Goal: Share content: Share content

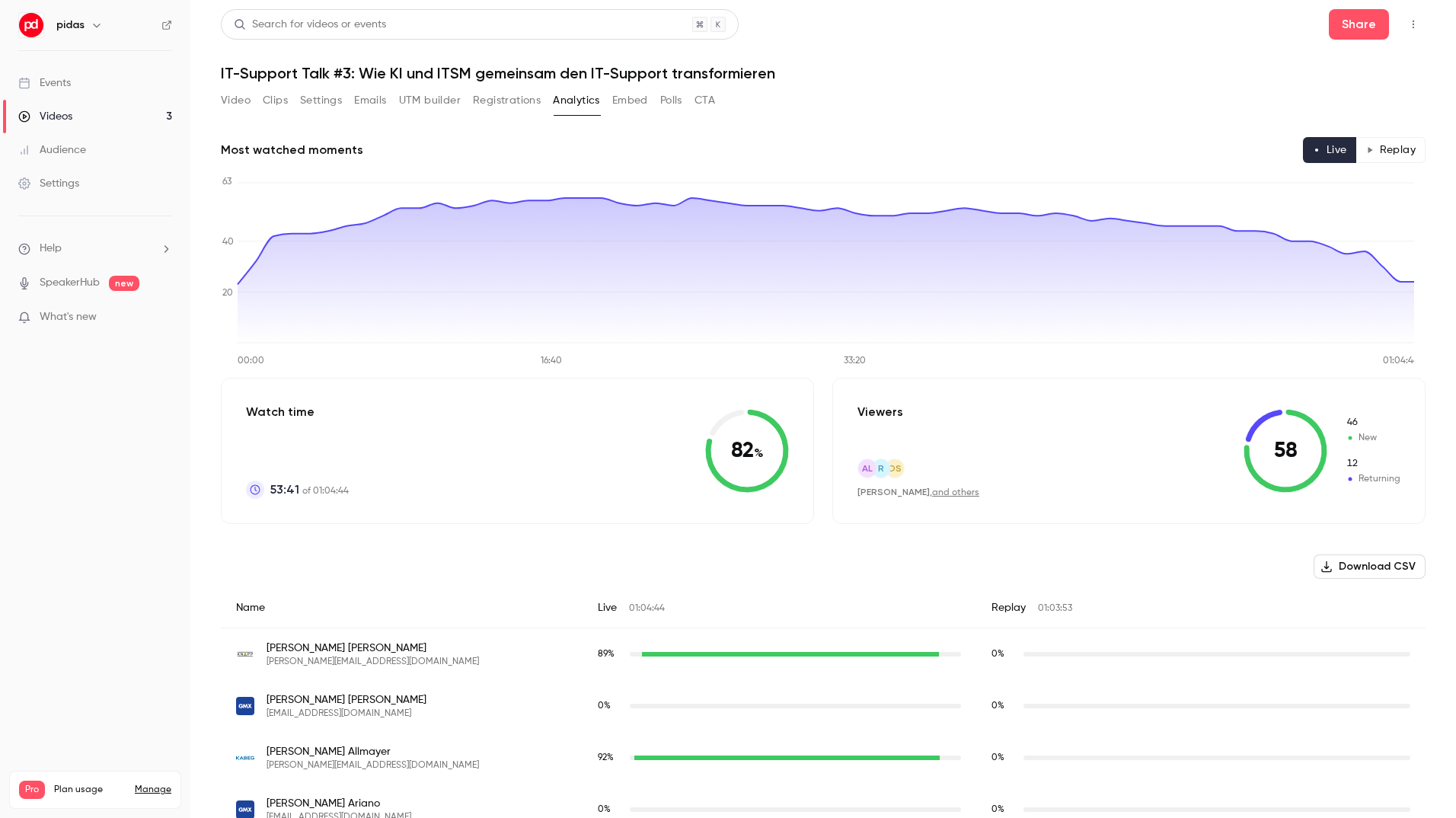
click at [107, 115] on link "Videos 3" at bounding box center [95, 117] width 190 height 34
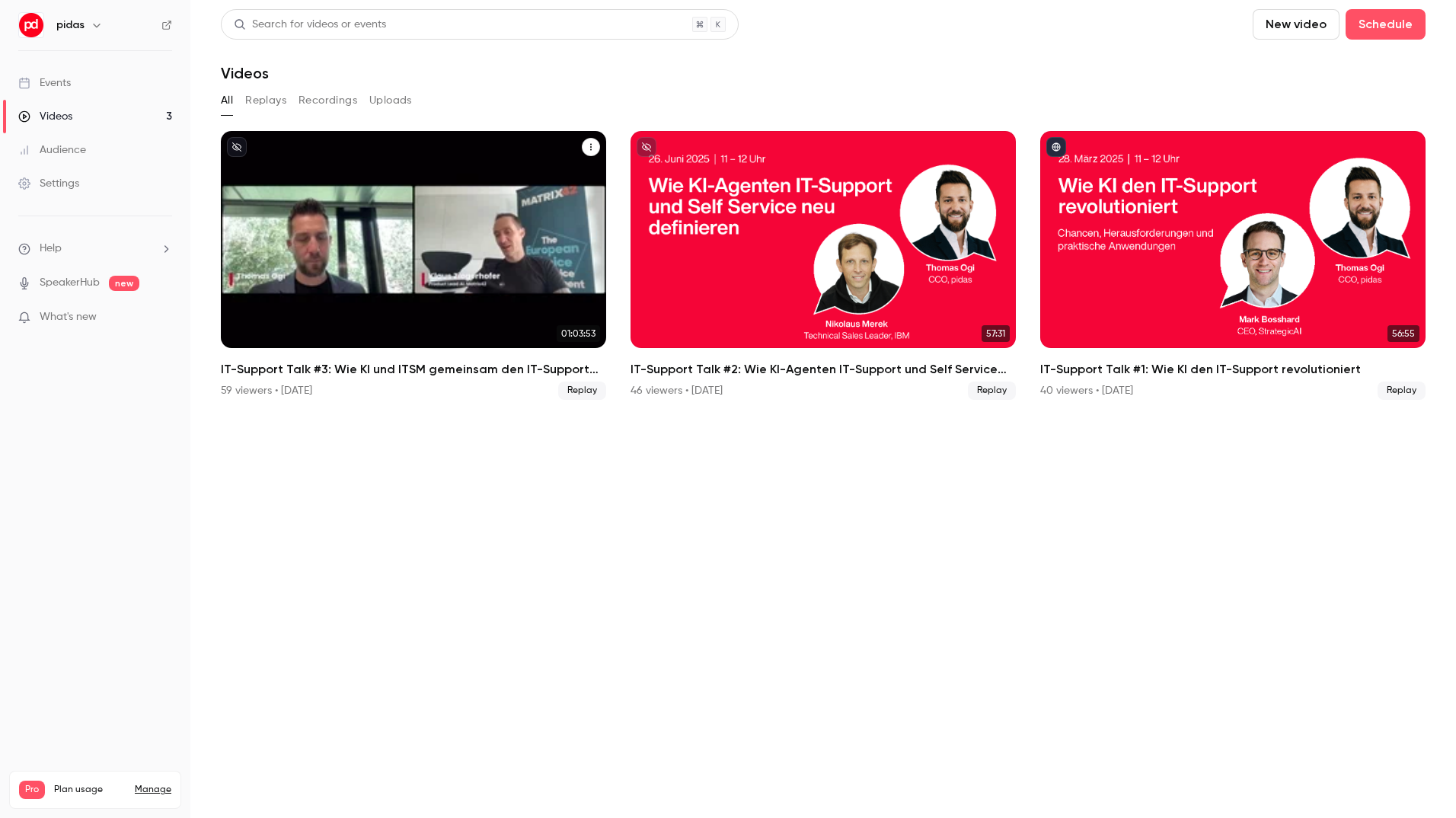
click at [468, 321] on div "IT-Support Talk #3: Wie KI und ITSM gemeinsam den IT-Support transformieren" at bounding box center [413, 239] width 385 height 217
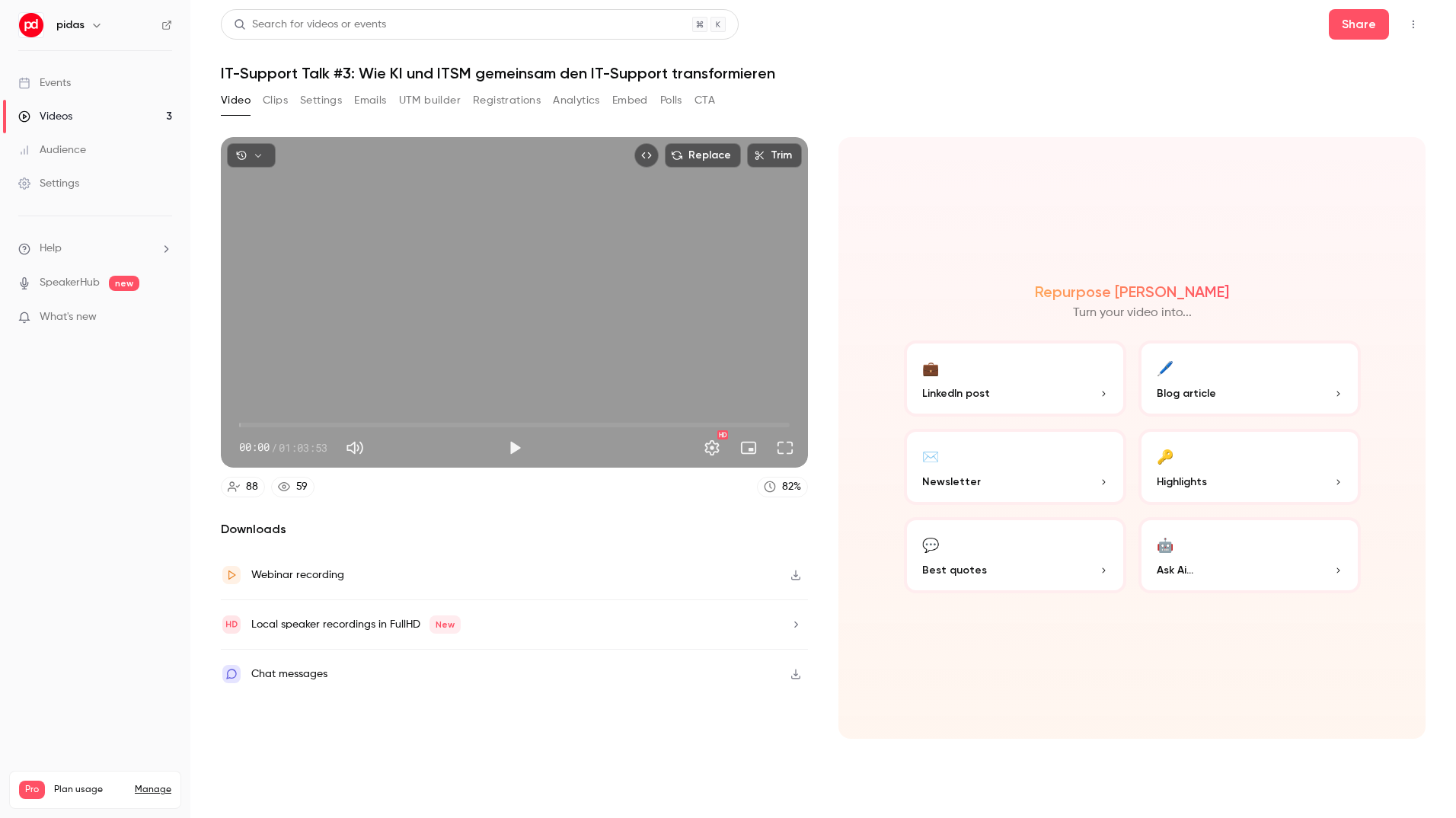
click at [998, 390] on p "LinkedIn post" at bounding box center [1015, 393] width 186 height 16
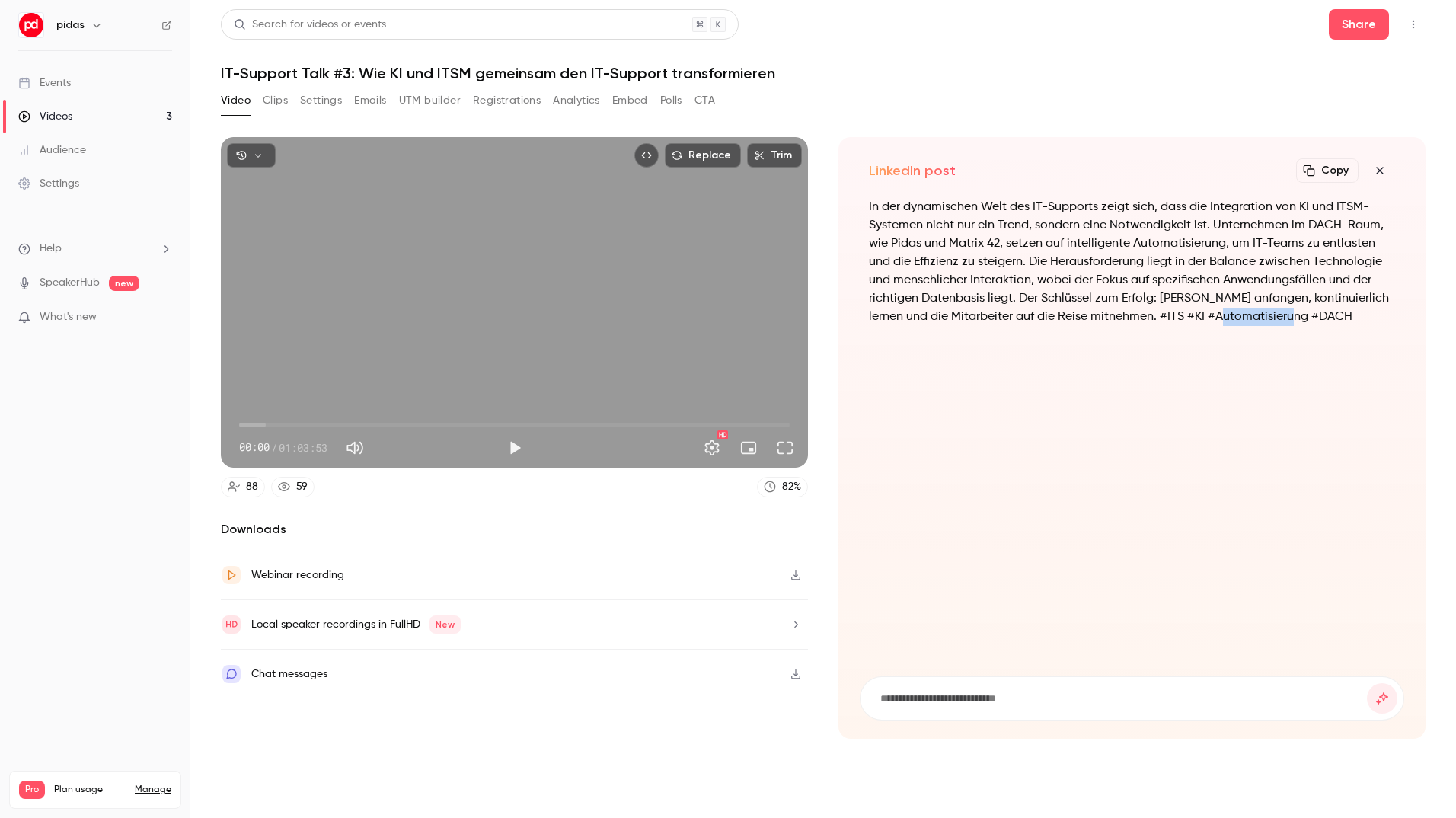
drag, startPoint x: 1296, startPoint y: 320, endPoint x: 1209, endPoint y: 321, distance: 87.0
click at [1209, 321] on p "In der dynamischen Welt des IT-Supports zeigt sich, dass die Integration von KI…" at bounding box center [1132, 261] width 526 height 128
drag, startPoint x: 1209, startPoint y: 321, endPoint x: 1100, endPoint y: 319, distance: 109.0
click at [1100, 319] on p "In der dynamischen Welt des IT-Supports zeigt sich, dass die Integration von KI…" at bounding box center [1132, 261] width 526 height 128
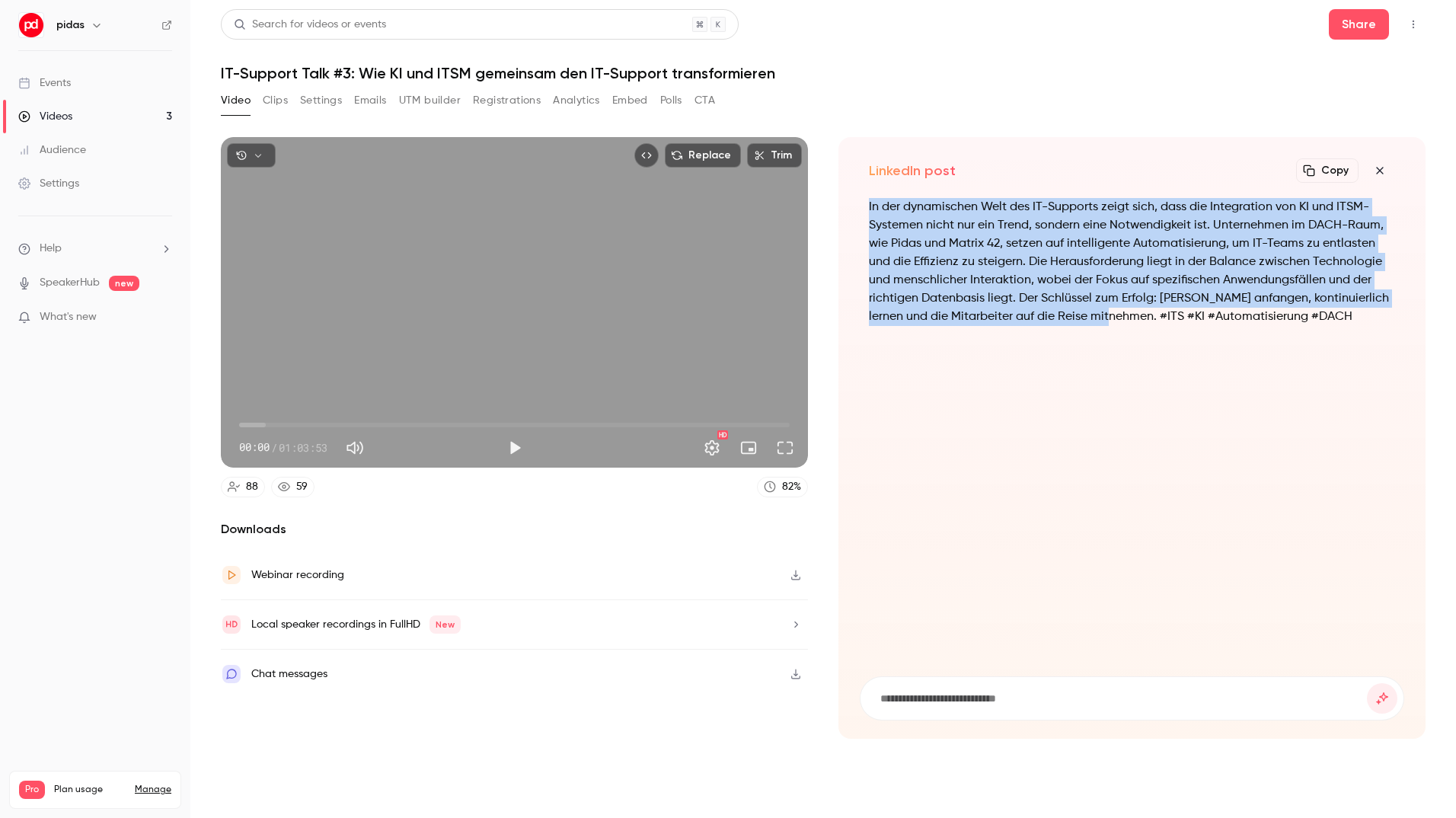
drag, startPoint x: 1096, startPoint y: 318, endPoint x: 867, endPoint y: 213, distance: 251.9
click at [867, 213] on div "In der dynamischen Welt des IT-Supports zeigt sich, dass die Integration von KI…" at bounding box center [1132, 428] width 545 height 461
copy p "In der dynamischen Welt des IT-Supports zeigt sich, dass die Integration von KI…"
click at [1380, 171] on icon "button" at bounding box center [1379, 170] width 7 height 7
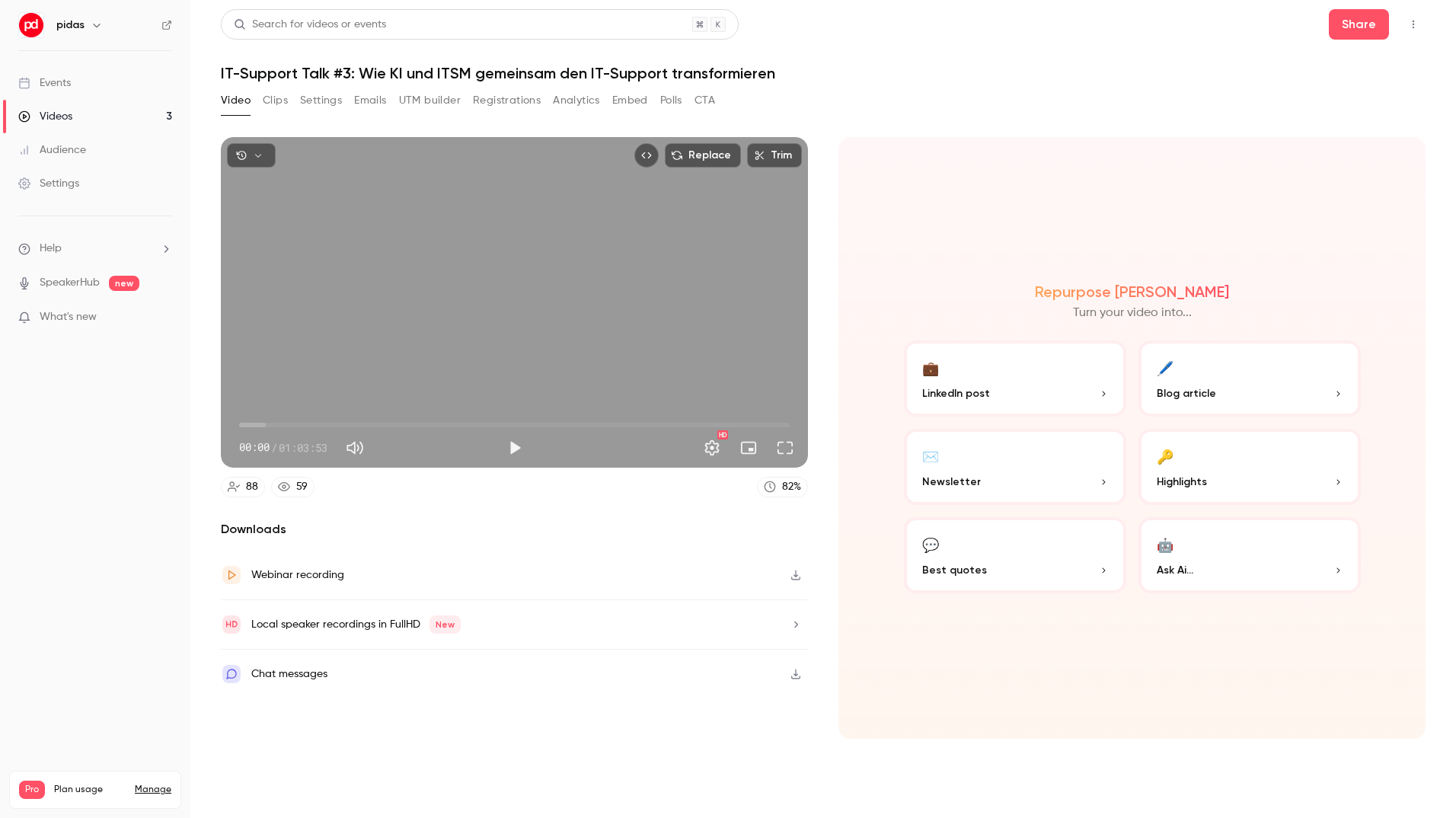
click at [1072, 561] on button "💬 Best quotes" at bounding box center [1014, 555] width 222 height 76
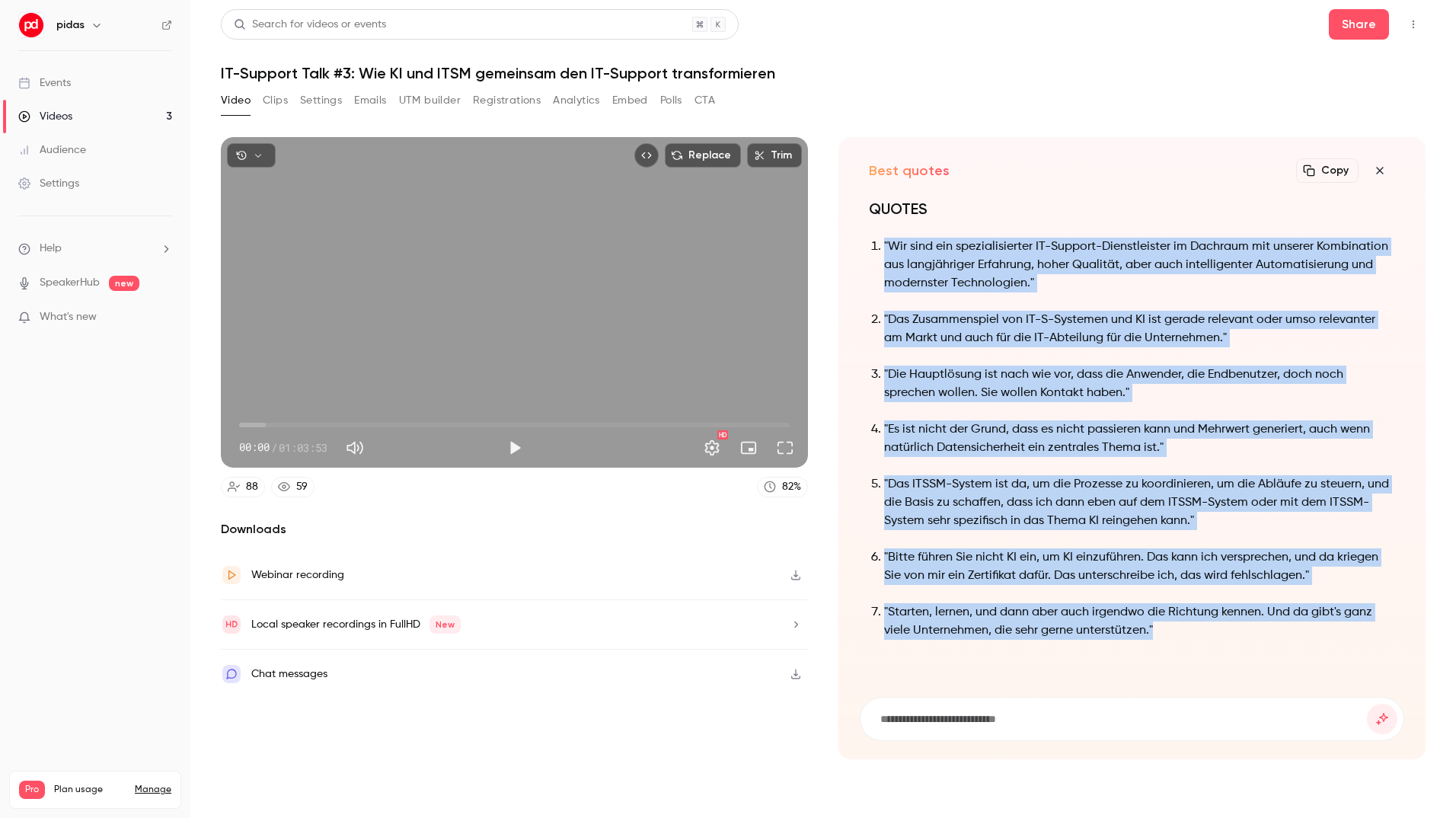
drag, startPoint x: 1164, startPoint y: 638, endPoint x: 870, endPoint y: 248, distance: 488.4
click at [870, 248] on ol ""Wir sind ein spezialisierter IT-Support-Dienstleister im Dachraum mit unserer …" at bounding box center [1132, 439] width 526 height 402
copy ol ""Lor ipsu dol sitametconsecte AD-Elitsed-Doeiusmodtemp in Utlabore etd magnaal …"
click at [1380, 171] on icon "button" at bounding box center [1380, 171] width 19 height 12
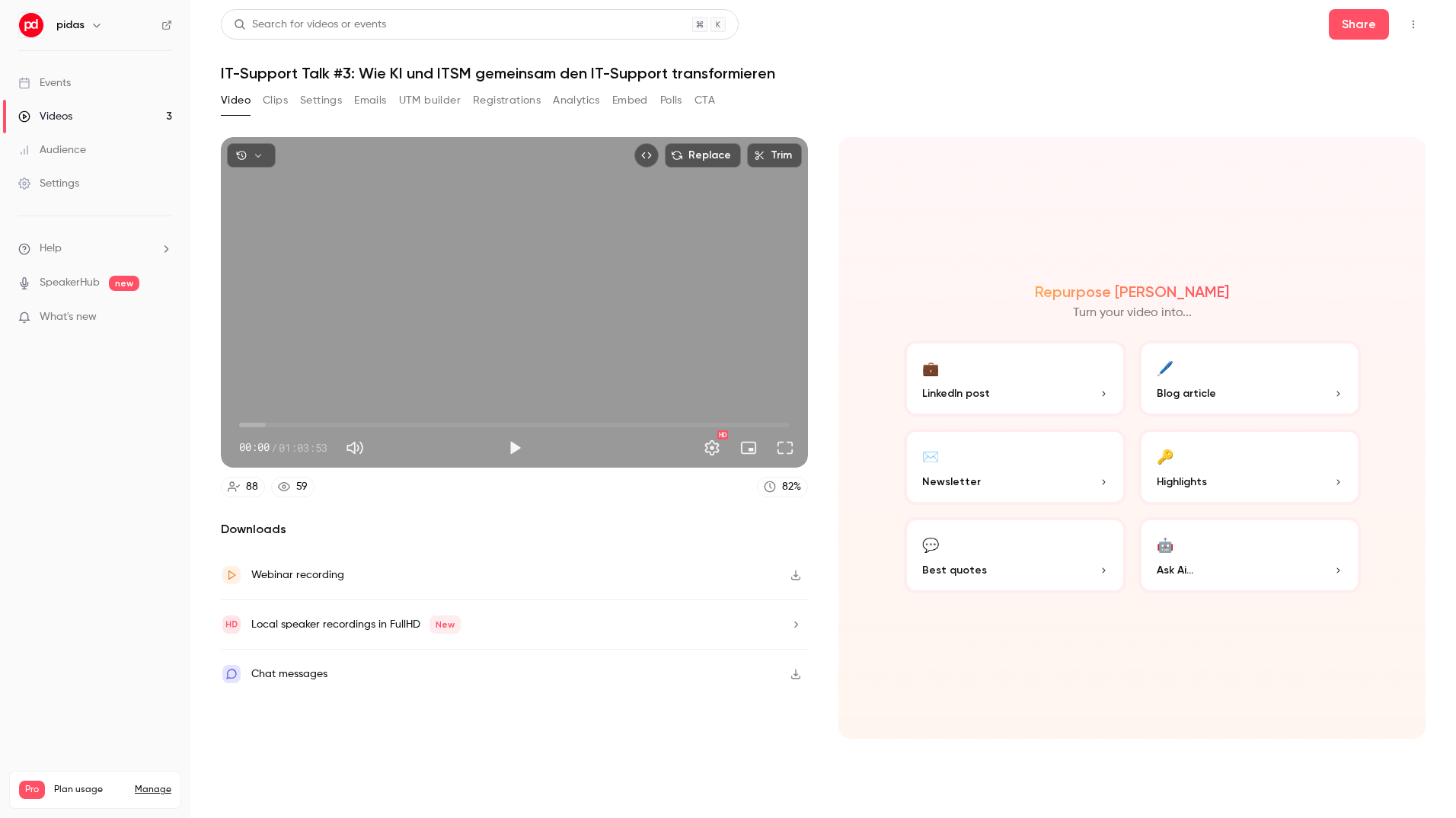
click at [1207, 466] on button "🔑 Highlights" at bounding box center [1249, 467] width 222 height 76
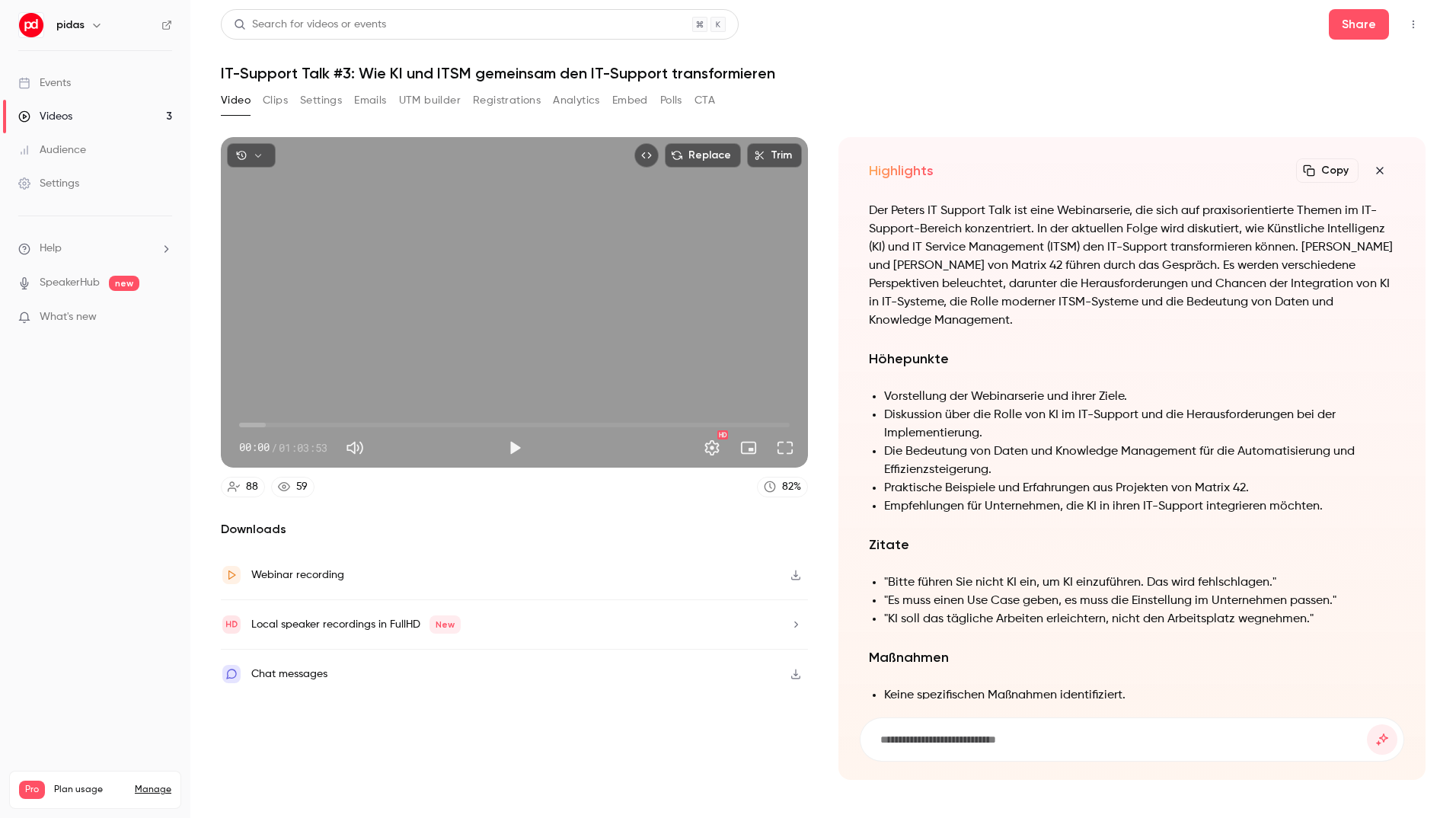
scroll to position [-227, 0]
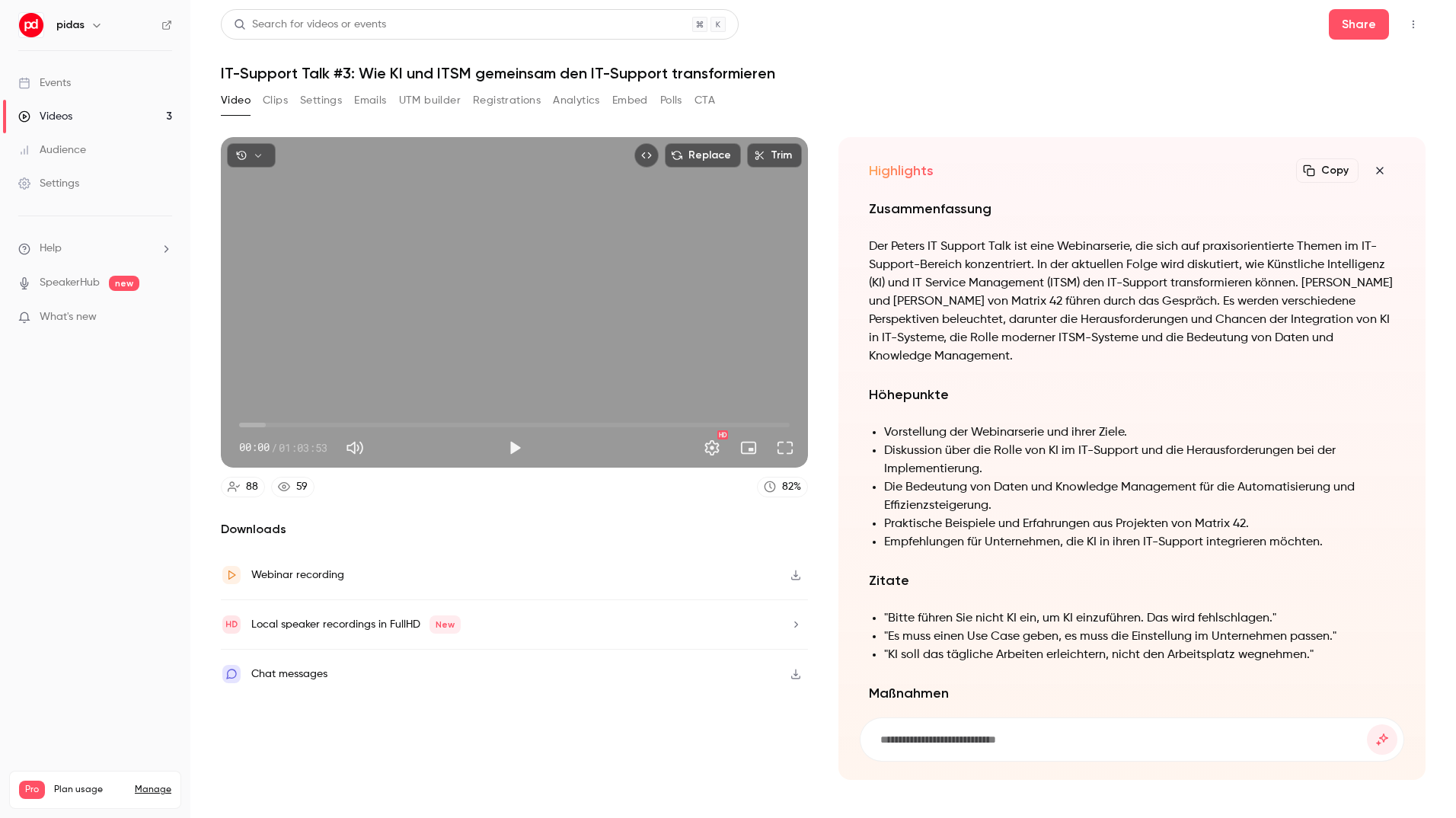
click at [1375, 170] on icon "button" at bounding box center [1380, 171] width 19 height 12
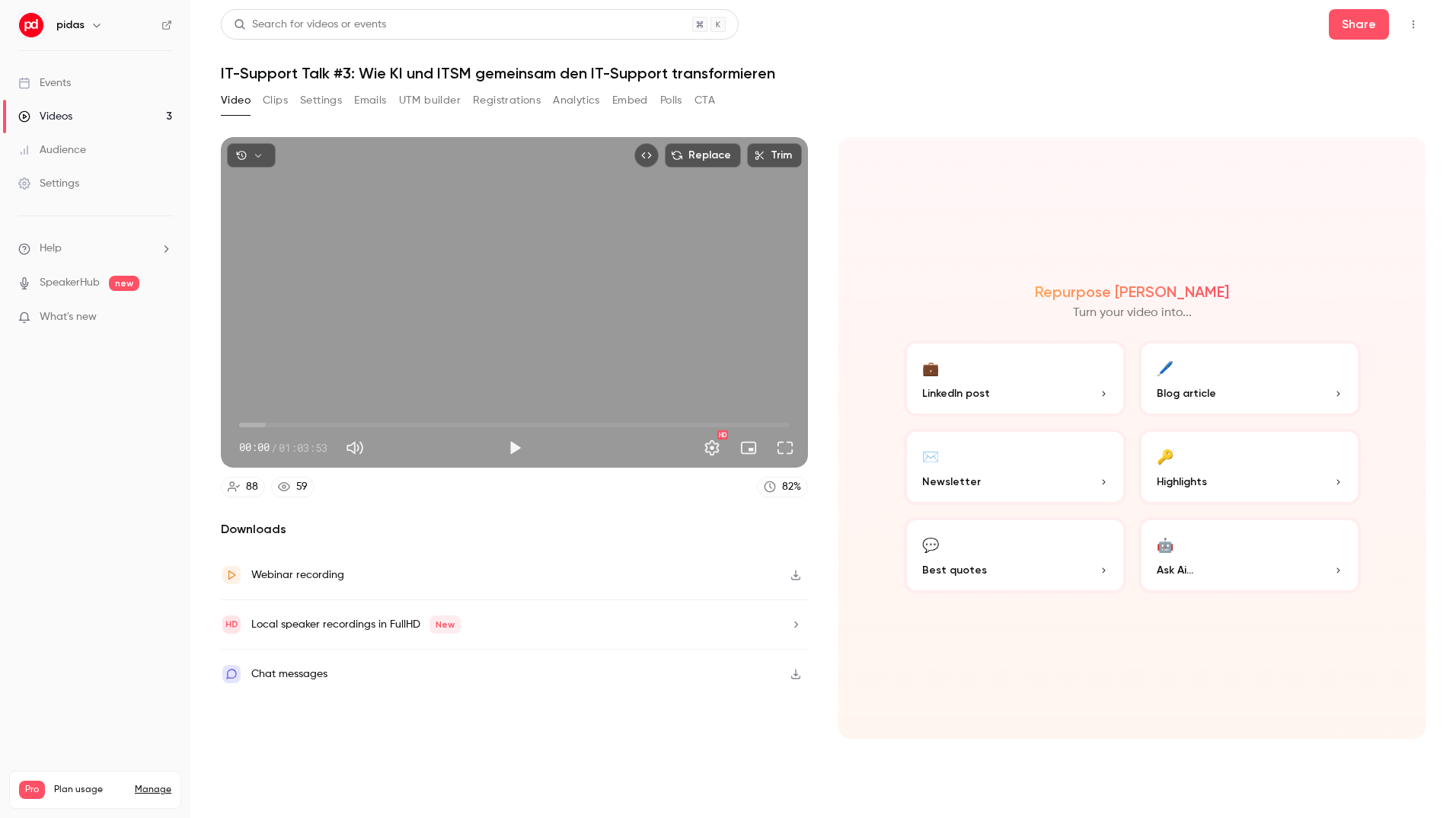
click at [1234, 367] on button "🖊️ Blog article" at bounding box center [1249, 379] width 222 height 76
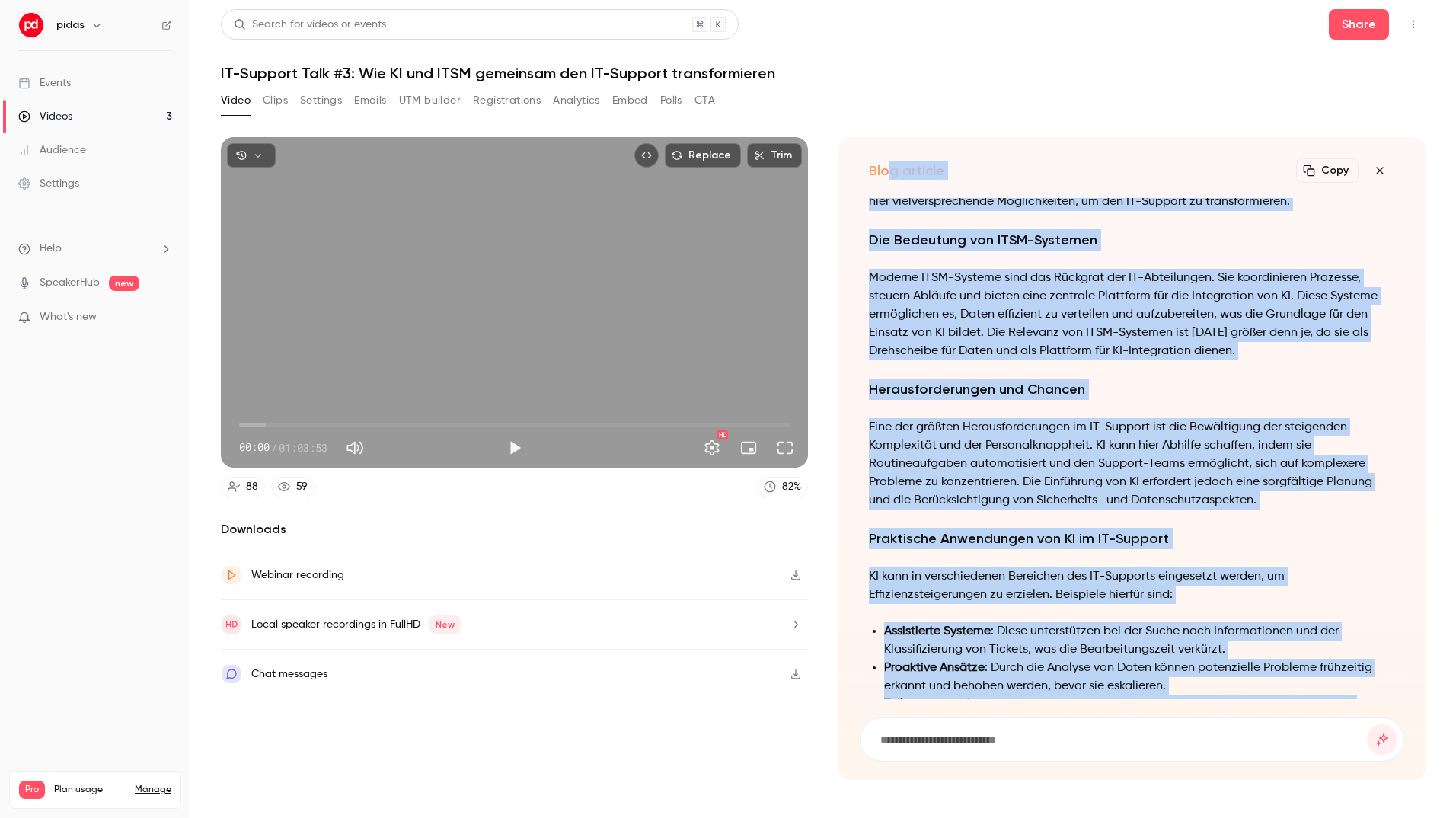
scroll to position [-559, 0]
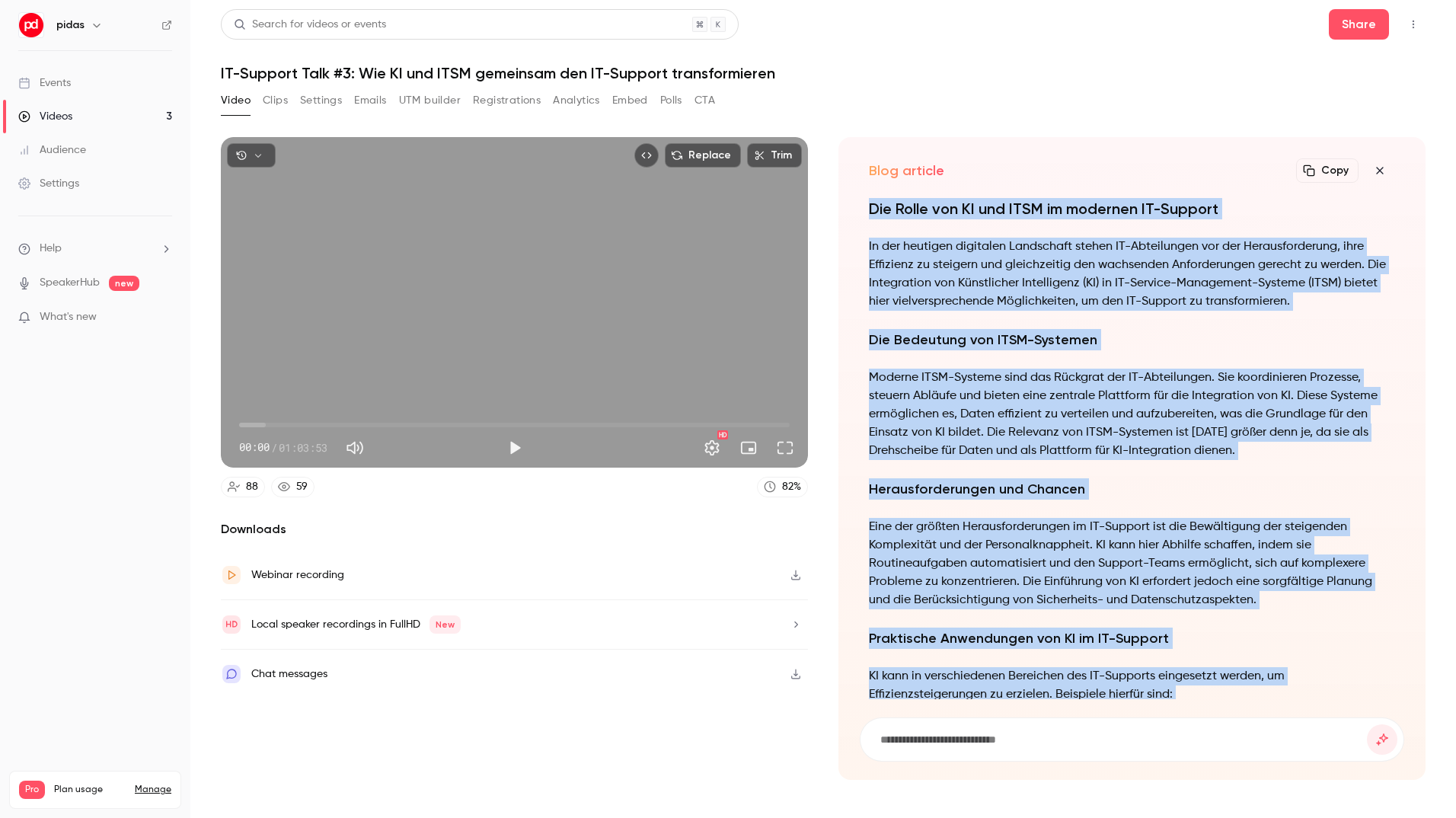
drag, startPoint x: 964, startPoint y: 679, endPoint x: 865, endPoint y: 203, distance: 486.2
click at [865, 203] on div "Die Rolle von KI und ITSM im modernen IT-Support In der heutigen digitalen Land…" at bounding box center [1132, 448] width 545 height 501
copy div "Lor Ipsum dol SI ame CONS ad elitsedd EI-Tempori Ut lab etdolore magnaaliq Enim…"
click at [1378, 166] on icon "button" at bounding box center [1380, 171] width 19 height 12
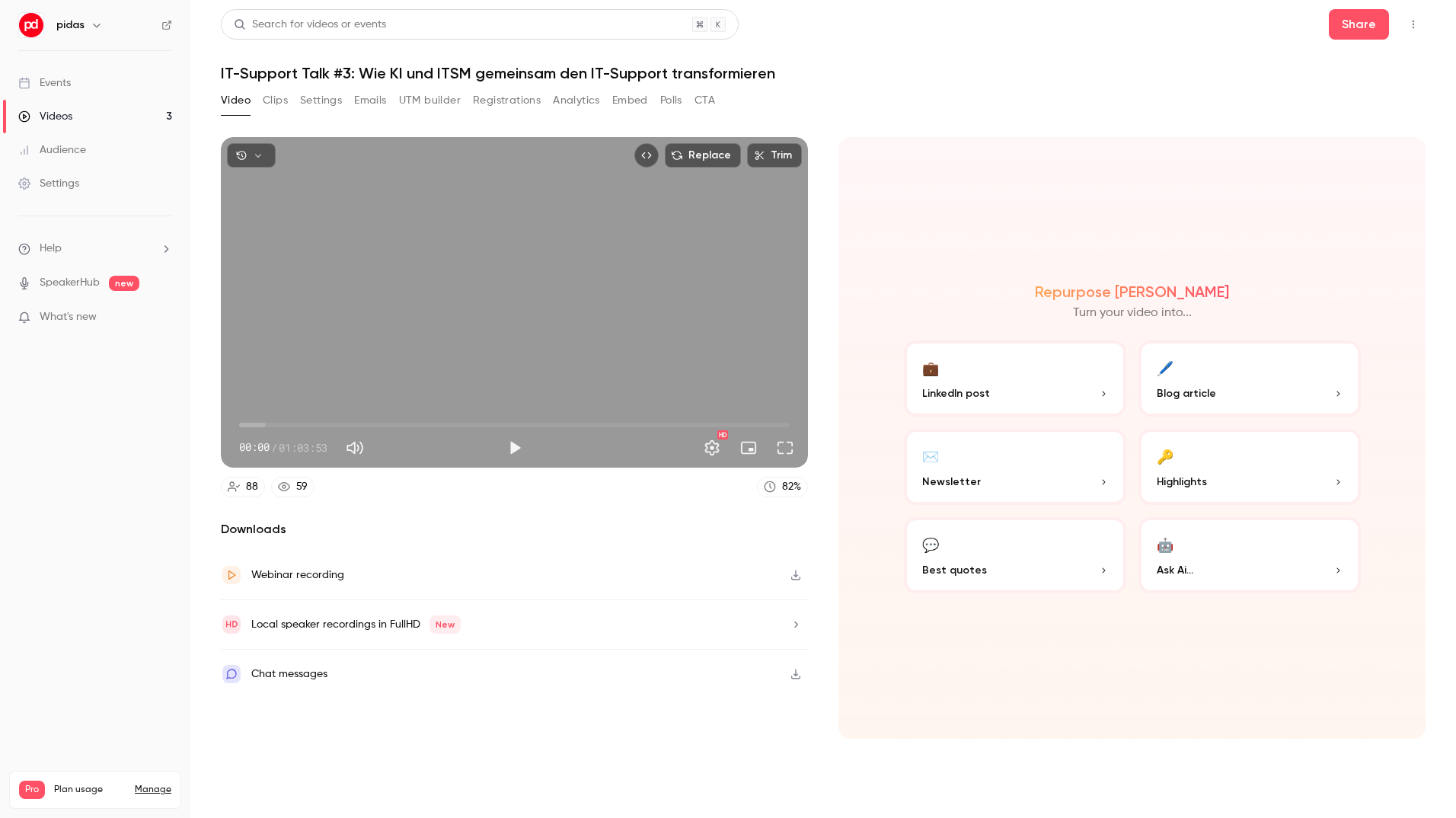
click at [1006, 548] on button "💬 Best quotes" at bounding box center [1014, 555] width 222 height 76
